Goal: Task Accomplishment & Management: Use online tool/utility

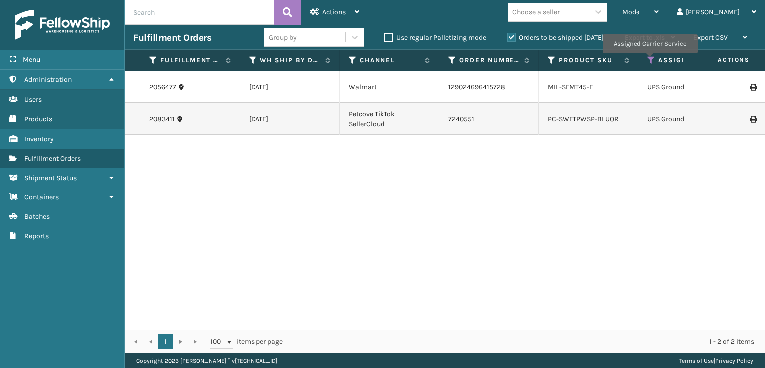
click at [649, 60] on icon at bounding box center [651, 60] width 8 height 9
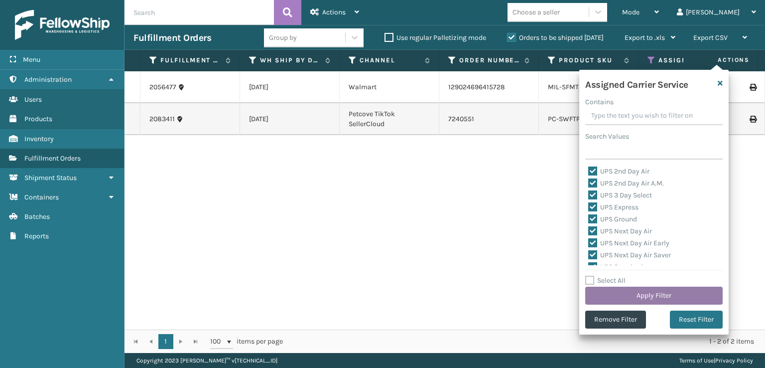
click at [647, 297] on button "Apply Filter" at bounding box center [653, 295] width 137 height 18
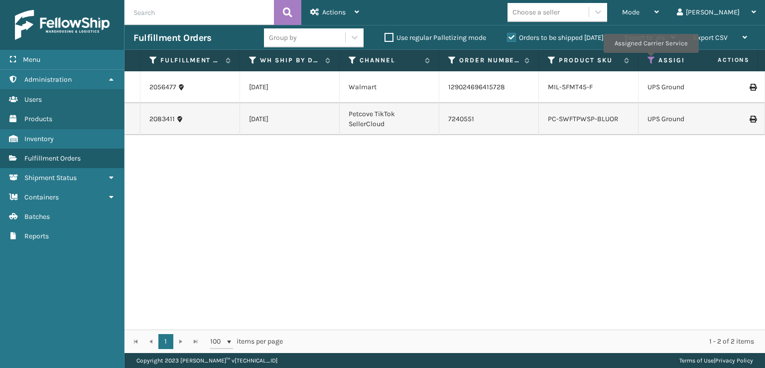
click at [649, 60] on icon at bounding box center [651, 60] width 8 height 9
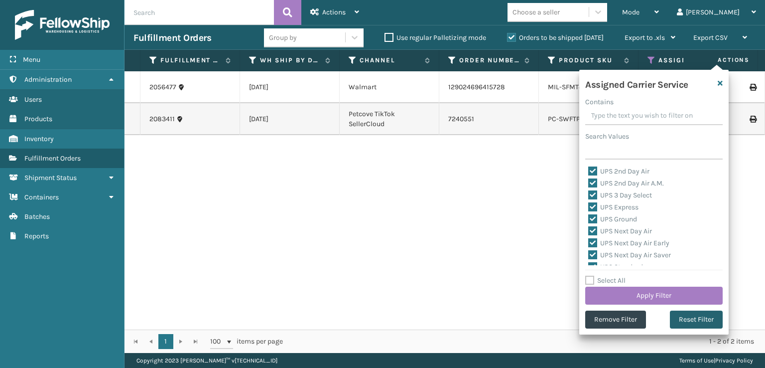
click at [680, 327] on button "Reset Filter" at bounding box center [696, 319] width 53 height 18
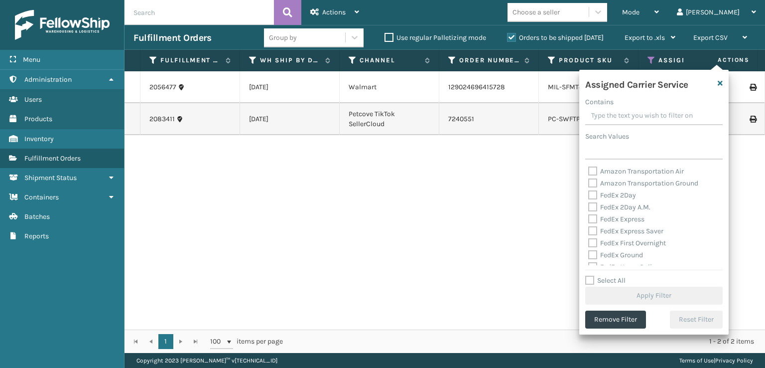
drag, startPoint x: 591, startPoint y: 192, endPoint x: 586, endPoint y: 194, distance: 5.2
click at [586, 194] on div "Amazon Transportation Air Amazon Transportation Ground FedEx 2Day FedEx 2Day A.…" at bounding box center [653, 215] width 137 height 100
click at [591, 206] on label "FedEx 2Day A.M." at bounding box center [619, 207] width 62 height 8
click at [589, 206] on input "FedEx 2Day A.M." at bounding box center [588, 204] width 0 height 6
checkbox input "true"
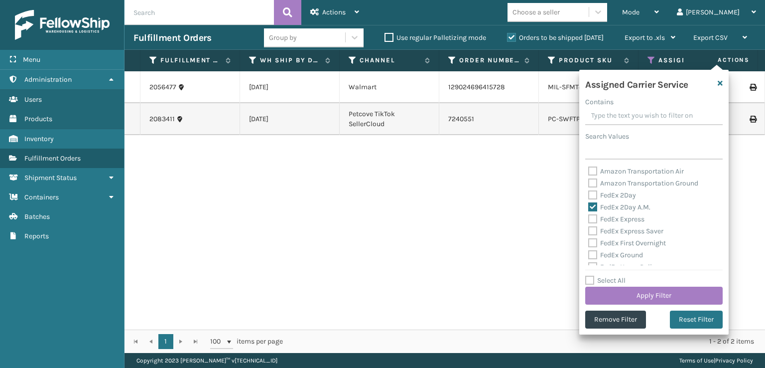
click at [590, 191] on label "FedEx 2Day" at bounding box center [612, 195] width 48 height 8
click at [589, 191] on input "FedEx 2Day" at bounding box center [588, 192] width 0 height 6
checkbox input "true"
click at [586, 218] on div "Amazon Transportation Air Amazon Transportation Ground FedEx 2Day FedEx 2Day A.…" at bounding box center [653, 215] width 137 height 100
click at [595, 218] on label "FedEx Express" at bounding box center [616, 219] width 56 height 8
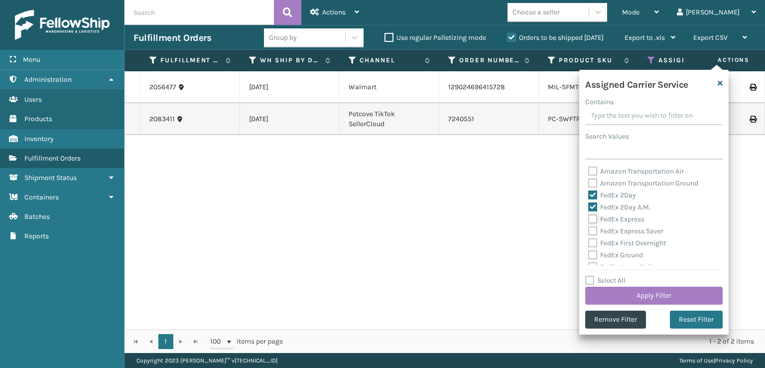
click at [589, 218] on input "FedEx Express" at bounding box center [588, 216] width 0 height 6
checkbox input "true"
click at [590, 235] on label "FedEx Express Saver" at bounding box center [625, 231] width 75 height 8
click at [589, 232] on input "FedEx Express Saver" at bounding box center [588, 228] width 0 height 6
checkbox input "true"
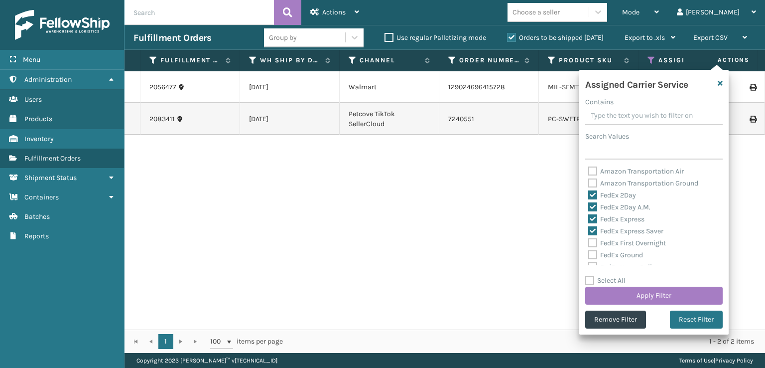
click at [590, 245] on label "FedEx First Overnight" at bounding box center [627, 243] width 78 height 8
click at [589, 244] on input "FedEx First Overnight" at bounding box center [588, 240] width 0 height 6
checkbox input "true"
click at [592, 253] on label "FedEx Ground" at bounding box center [615, 254] width 55 height 8
click at [589, 253] on input "FedEx Ground" at bounding box center [588, 252] width 0 height 6
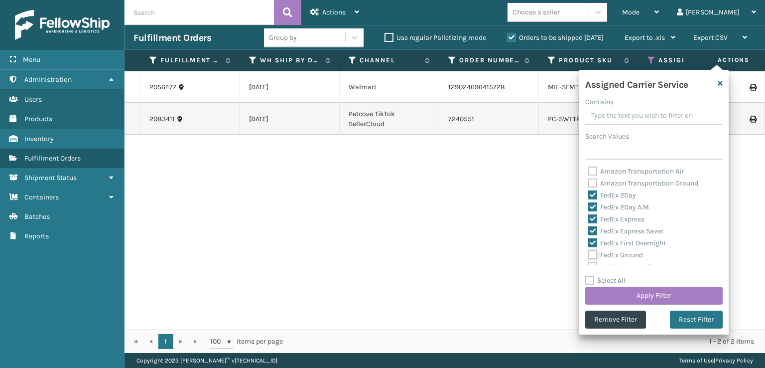
checkbox input "true"
click at [592, 220] on label "FedEx Home Delivery" at bounding box center [626, 217] width 77 height 8
click at [589, 218] on input "FedEx Home Delivery" at bounding box center [588, 214] width 0 height 6
checkbox input "true"
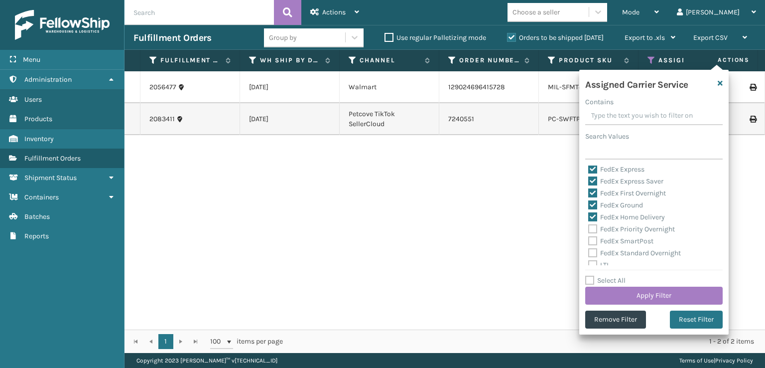
click at [592, 226] on label "FedEx Priority Overnight" at bounding box center [631, 229] width 87 height 8
click at [589, 226] on input "FedEx Priority Overnight" at bounding box center [588, 226] width 0 height 6
checkbox input "true"
click at [592, 240] on label "FedEx SmartPost" at bounding box center [620, 241] width 65 height 8
click at [589, 240] on input "FedEx SmartPost" at bounding box center [588, 238] width 0 height 6
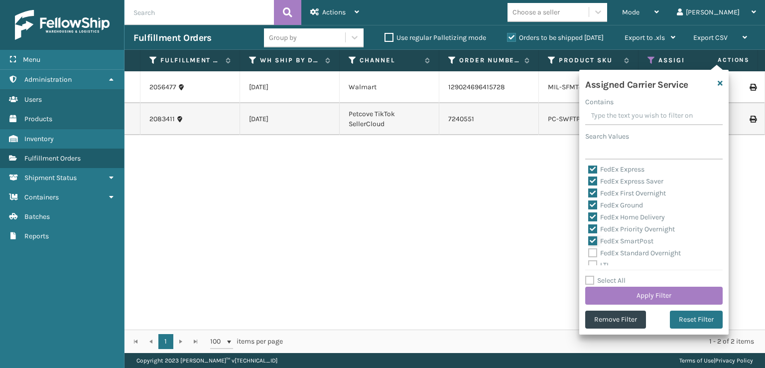
checkbox input "true"
click at [592, 250] on label "FedEx Standard Overnight" at bounding box center [634, 252] width 93 height 8
click at [589, 250] on input "FedEx Standard Overnight" at bounding box center [588, 250] width 0 height 6
checkbox input "true"
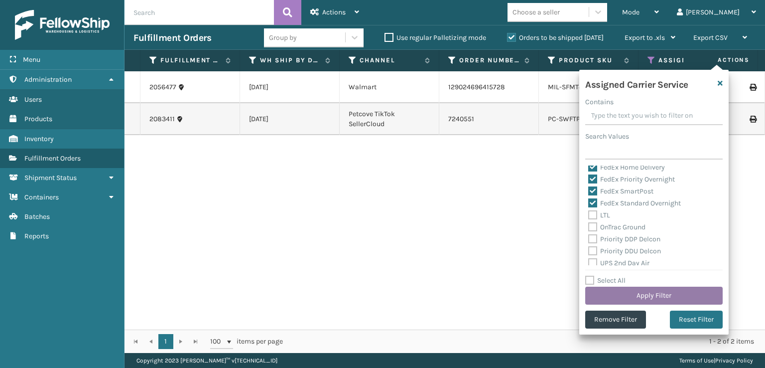
click at [606, 296] on button "Apply Filter" at bounding box center [653, 295] width 137 height 18
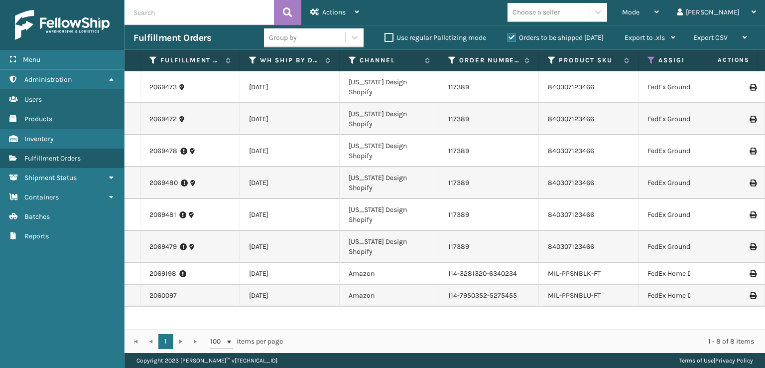
scroll to position [44, 0]
click at [639, 12] on span "Mode" at bounding box center [630, 12] width 17 height 8
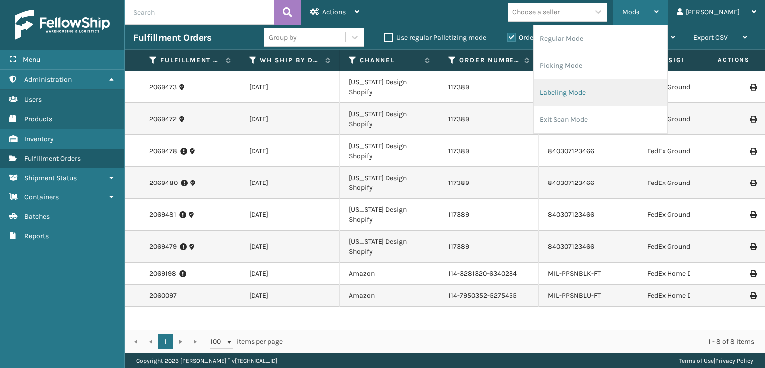
click at [598, 91] on li "Labeling Mode" at bounding box center [600, 92] width 133 height 27
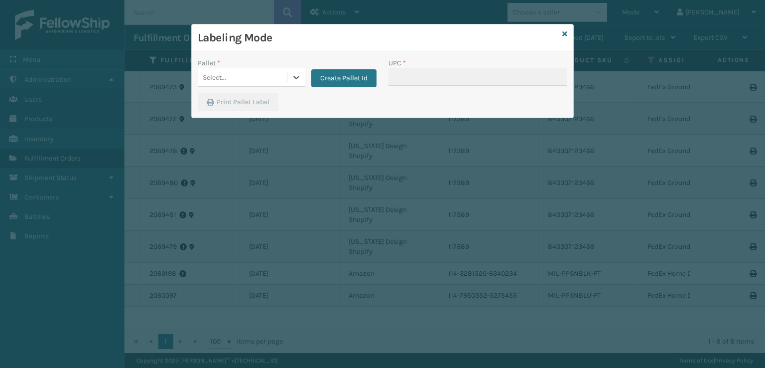
click at [262, 75] on div "Select..." at bounding box center [242, 77] width 89 height 16
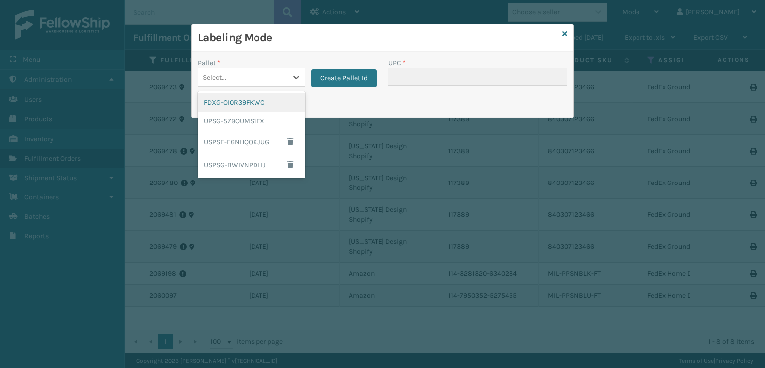
click at [220, 107] on div "FDXG-OI0R39FKWC" at bounding box center [252, 102] width 108 height 18
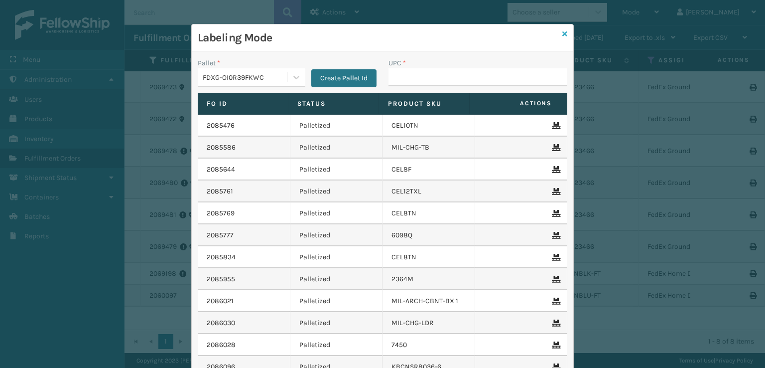
click at [562, 38] on link at bounding box center [564, 34] width 5 height 10
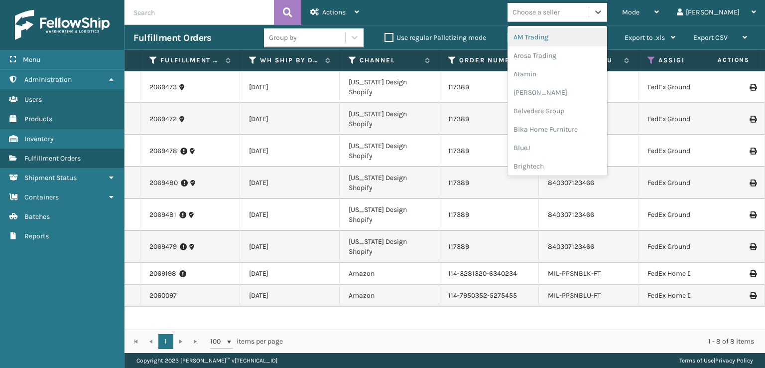
click at [560, 7] on div "Choose a seller" at bounding box center [535, 12] width 47 height 10
click at [354, 243] on td "[US_STATE] Design Shopify" at bounding box center [390, 247] width 100 height 32
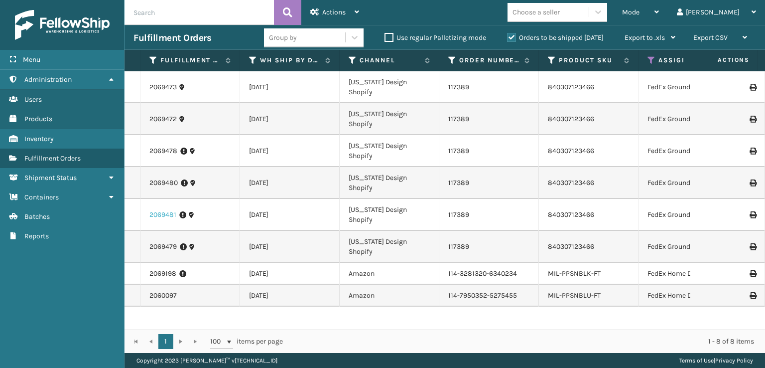
click at [154, 212] on link "2069481" at bounding box center [162, 215] width 27 height 10
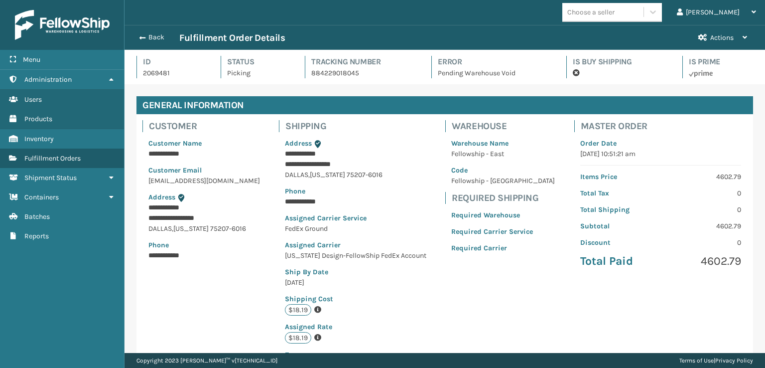
scroll to position [24, 640]
click at [696, 38] on button "Actions" at bounding box center [722, 37] width 67 height 24
click at [707, 38] on button "Actions" at bounding box center [722, 37] width 67 height 24
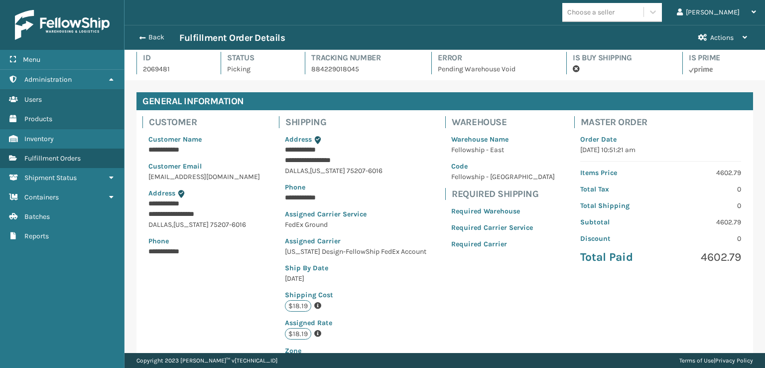
scroll to position [0, 0]
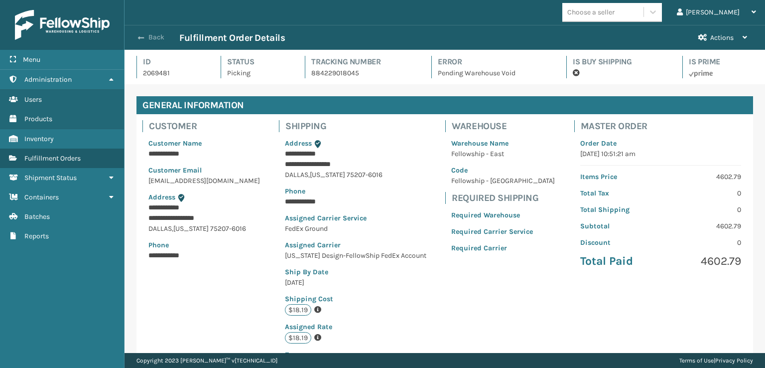
click at [143, 34] on span "button" at bounding box center [141, 37] width 6 height 7
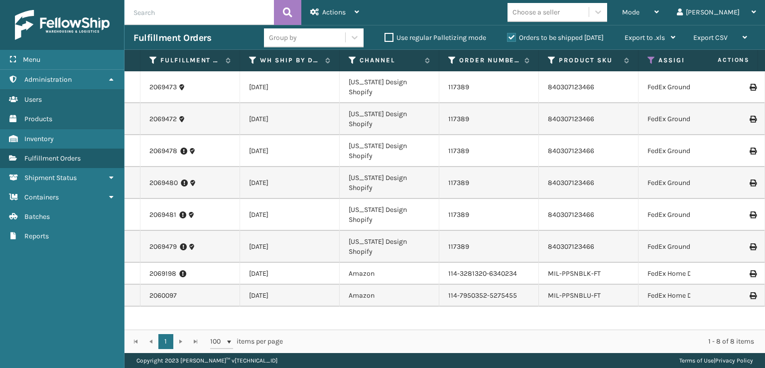
scroll to position [44, 0]
click at [567, 277] on link "MIL-PPSNBLK-FT" at bounding box center [574, 273] width 53 height 8
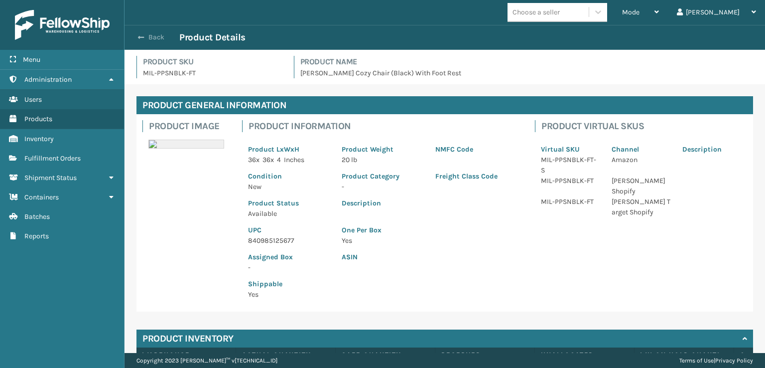
click at [139, 34] on span "button" at bounding box center [141, 37] width 6 height 7
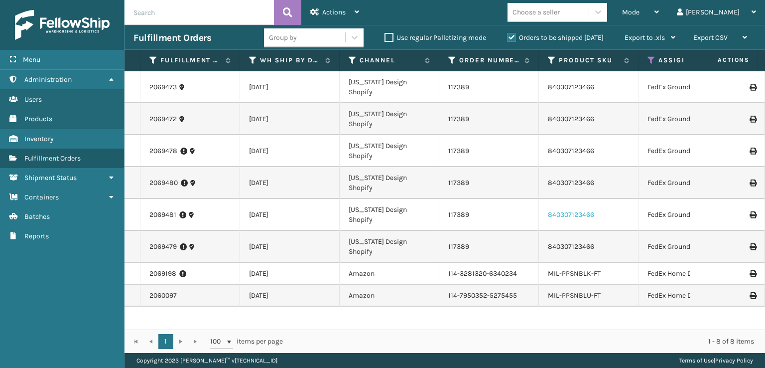
drag, startPoint x: 569, startPoint y: 263, endPoint x: 584, endPoint y: 261, distance: 14.5
click at [577, 220] on li "840307123466" at bounding box center [571, 215] width 46 height 10
click at [587, 219] on link "840307123466" at bounding box center [571, 214] width 46 height 8
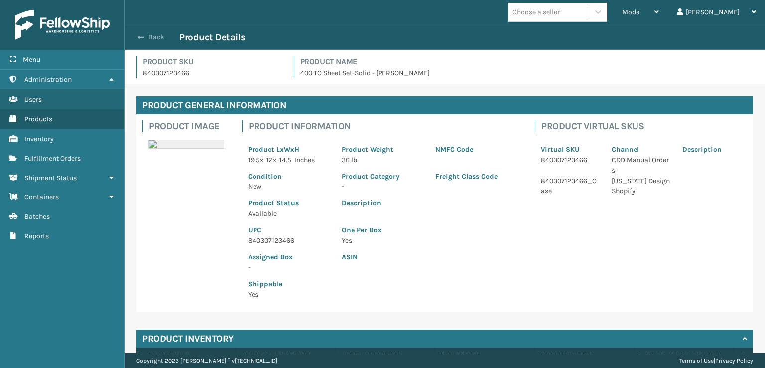
click at [138, 37] on span "button" at bounding box center [141, 37] width 6 height 7
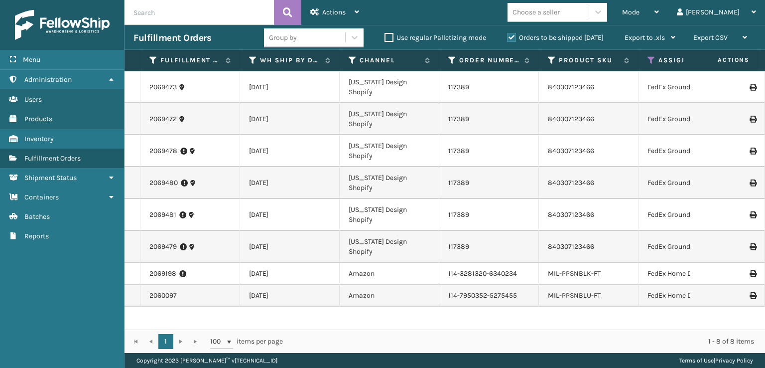
scroll to position [44, 0]
click at [586, 277] on link "MIL-PPSNBLK-FT" at bounding box center [574, 273] width 53 height 8
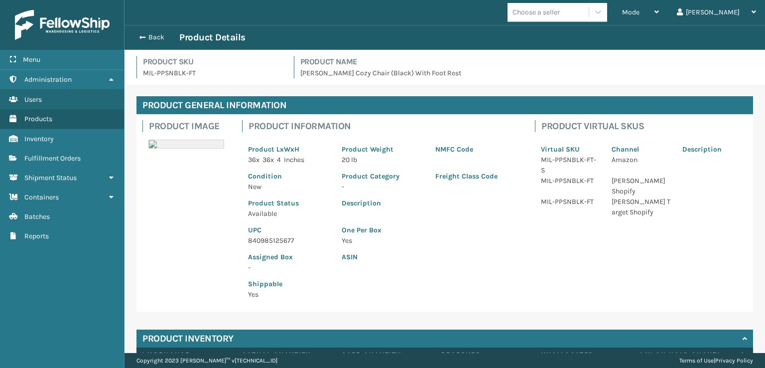
drag, startPoint x: 139, startPoint y: 36, endPoint x: 208, endPoint y: 118, distance: 106.7
click at [147, 45] on div "Back Product Details" at bounding box center [444, 37] width 640 height 25
click at [139, 35] on span "button" at bounding box center [141, 37] width 6 height 7
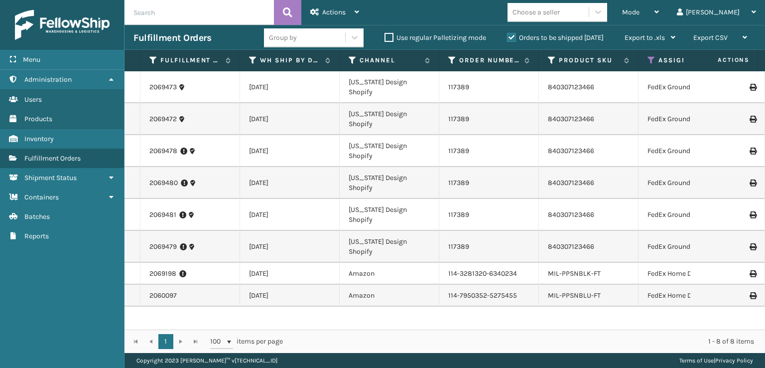
scroll to position [44, 0]
drag, startPoint x: 462, startPoint y: 289, endPoint x: 475, endPoint y: 290, distance: 13.5
click at [463, 284] on td "114-3281320-6340234" at bounding box center [489, 273] width 100 height 22
click at [519, 284] on td "114-3281320-6340234" at bounding box center [489, 273] width 100 height 22
click at [518, 284] on td "114-3281320-6340234" at bounding box center [489, 273] width 100 height 22
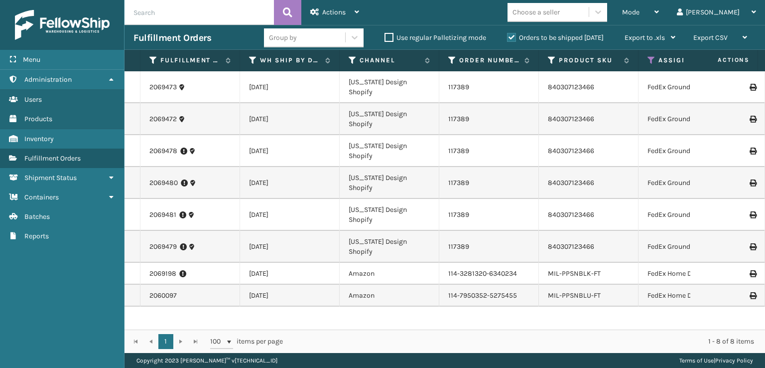
click at [518, 284] on td "114-3281320-6340234" at bounding box center [489, 273] width 100 height 22
click at [508, 284] on td "114-3281320-6340234" at bounding box center [489, 273] width 100 height 22
click at [516, 284] on td "114-3281320-6340234" at bounding box center [489, 273] width 100 height 22
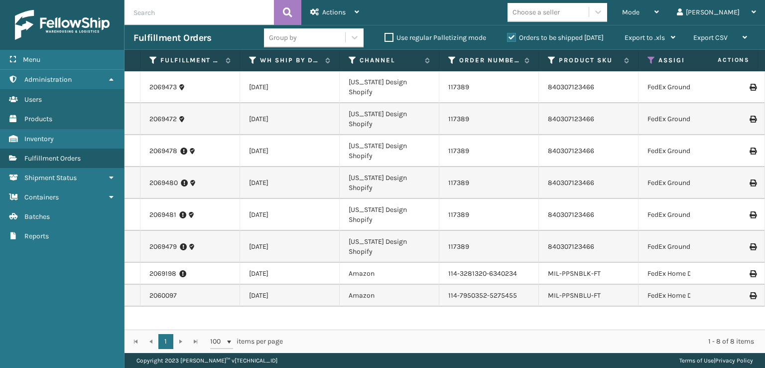
click at [516, 284] on td "114-3281320-6340234" at bounding box center [489, 273] width 100 height 22
click at [512, 284] on td "114-3281320-6340234" at bounding box center [489, 273] width 100 height 22
drag, startPoint x: 516, startPoint y: 289, endPoint x: 404, endPoint y: 295, distance: 111.7
drag, startPoint x: 460, startPoint y: 292, endPoint x: 460, endPoint y: 306, distance: 13.9
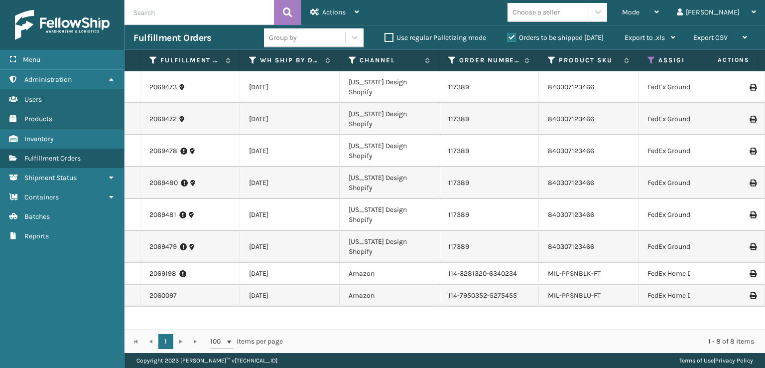
click at [460, 306] on td "114-7950352-5275455" at bounding box center [489, 295] width 100 height 22
click at [250, 284] on td "[DATE]" at bounding box center [290, 273] width 100 height 22
click at [183, 278] on icon at bounding box center [182, 273] width 7 height 10
click at [163, 278] on link "2069198" at bounding box center [162, 273] width 27 height 10
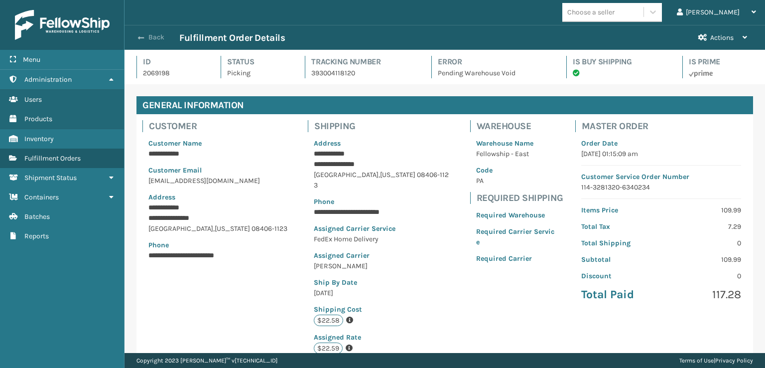
click at [141, 35] on span "button" at bounding box center [141, 37] width 6 height 7
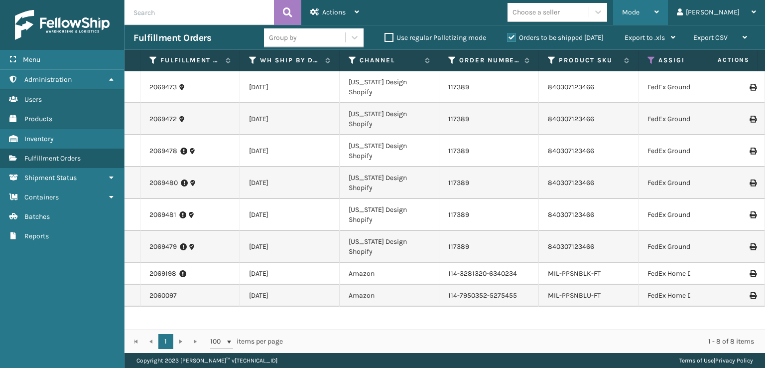
click at [639, 8] on span "Mode" at bounding box center [630, 12] width 17 height 8
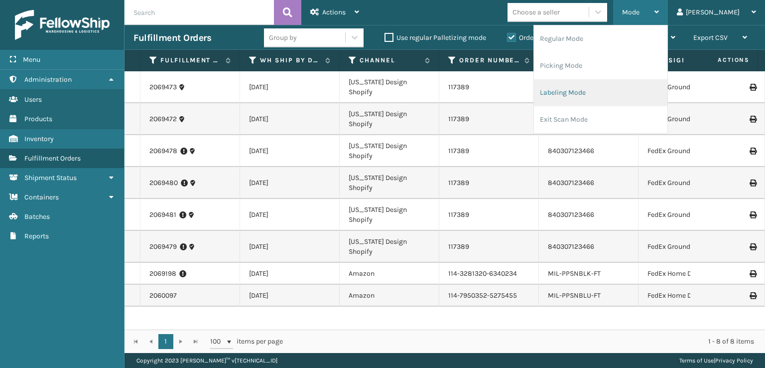
click at [601, 103] on li "Labeling Mode" at bounding box center [600, 92] width 133 height 27
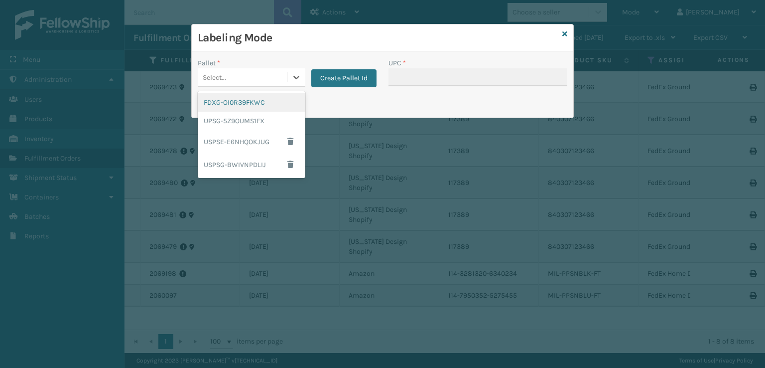
drag, startPoint x: 218, startPoint y: 74, endPoint x: 250, endPoint y: 80, distance: 32.9
click at [233, 78] on div "Select..." at bounding box center [242, 77] width 89 height 16
click at [254, 119] on div "UPSG-5Z9OUMS1FX" at bounding box center [252, 121] width 108 height 18
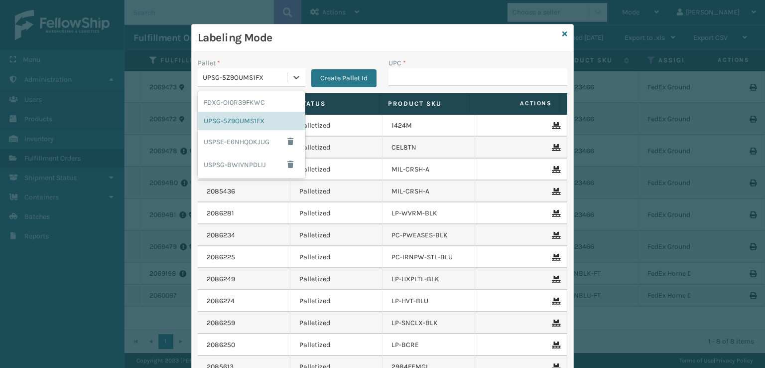
click at [263, 80] on div "UPSG-5Z9OUMS1FX" at bounding box center [245, 77] width 85 height 10
click at [225, 105] on div "FDXG-OI0R39FKWC" at bounding box center [252, 102] width 108 height 18
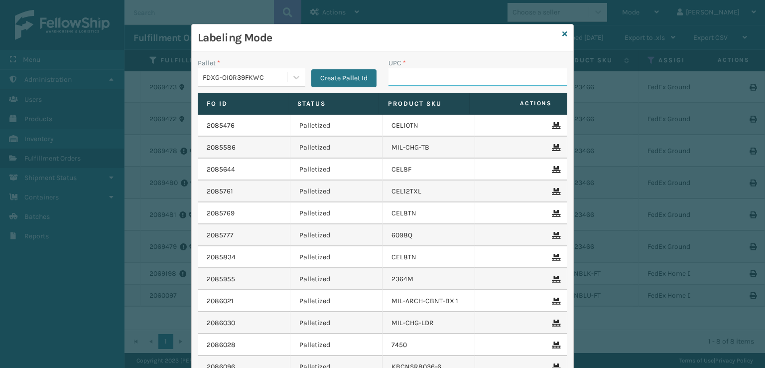
click at [396, 78] on input "UPC *" at bounding box center [477, 77] width 179 height 18
click at [400, 71] on input "UPC *" at bounding box center [477, 77] width 179 height 18
click at [399, 76] on input "UPC *" at bounding box center [477, 77] width 179 height 18
click at [515, 78] on input "UPC *" at bounding box center [477, 77] width 179 height 18
click at [428, 80] on input "UPC *" at bounding box center [477, 77] width 179 height 18
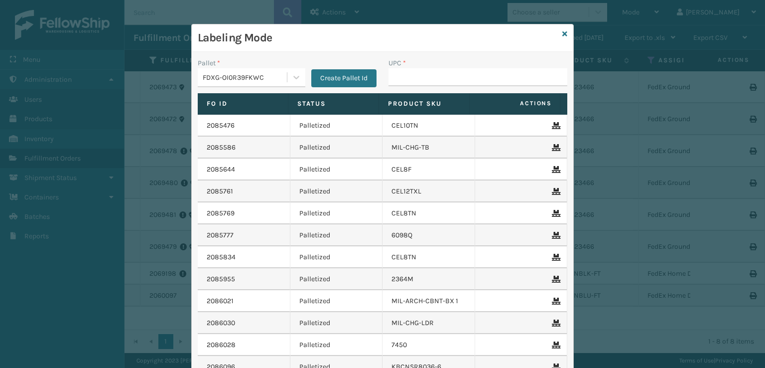
click at [325, 49] on div "Labeling Mode" at bounding box center [382, 37] width 381 height 27
click at [410, 78] on input "UPC *" at bounding box center [477, 77] width 179 height 18
click at [350, 126] on td "Palletized" at bounding box center [336, 126] width 93 height 22
